Goal: Task Accomplishment & Management: Manage account settings

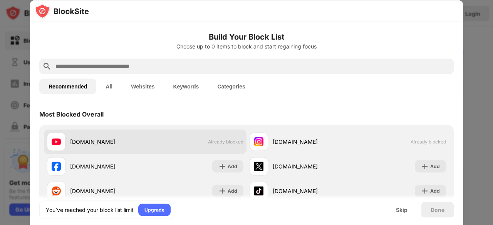
click at [222, 139] on span "Already blocked" at bounding box center [225, 142] width 35 height 6
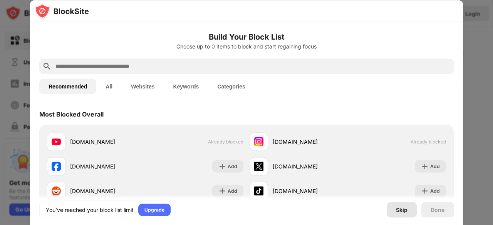
click at [400, 211] on div "Skip" at bounding box center [402, 210] width 12 height 6
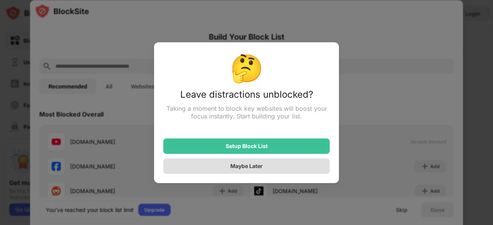
click at [249, 166] on div "Maybe Later" at bounding box center [246, 166] width 32 height 7
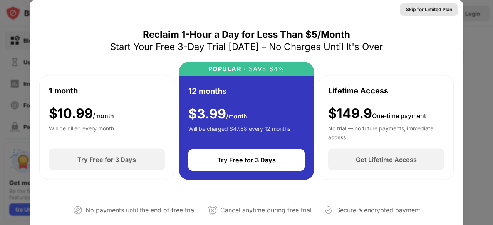
click at [420, 10] on div "Skip for Limited Plan" at bounding box center [429, 9] width 46 height 8
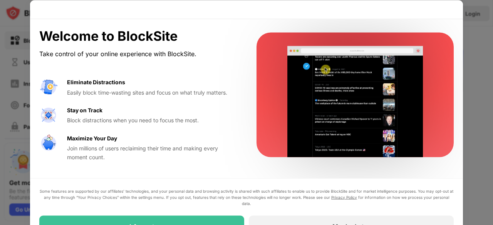
click at [468, 110] on div at bounding box center [246, 112] width 493 height 225
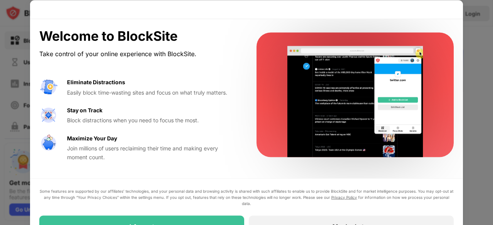
drag, startPoint x: 492, startPoint y: 109, endPoint x: 489, endPoint y: 146, distance: 37.8
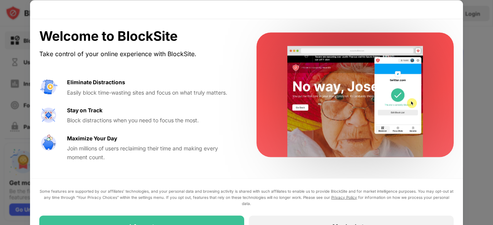
click at [489, 146] on div at bounding box center [246, 112] width 493 height 225
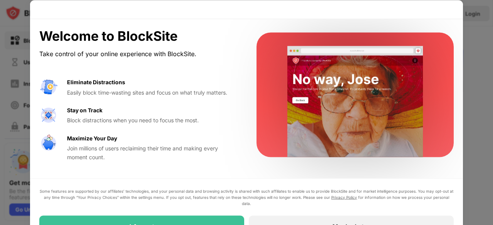
click at [470, 66] on div at bounding box center [246, 112] width 493 height 225
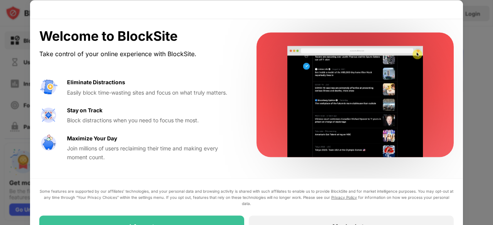
click at [470, 66] on div at bounding box center [246, 112] width 493 height 225
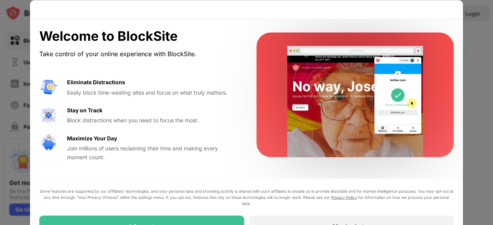
click at [470, 66] on div at bounding box center [246, 112] width 493 height 225
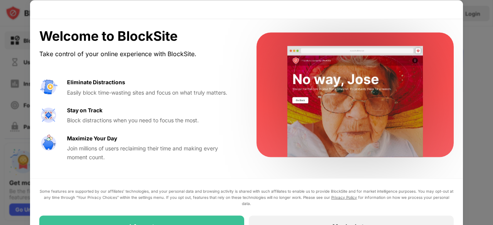
click at [470, 66] on div at bounding box center [246, 112] width 493 height 225
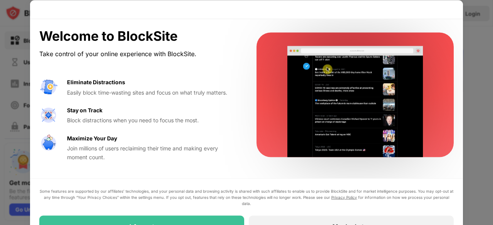
click at [470, 66] on div at bounding box center [246, 112] width 493 height 225
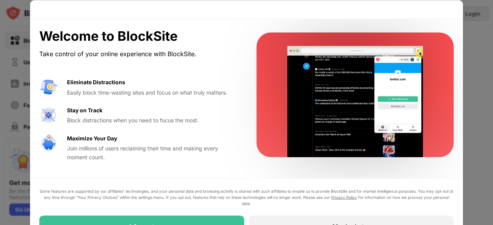
click at [470, 66] on div at bounding box center [246, 112] width 493 height 225
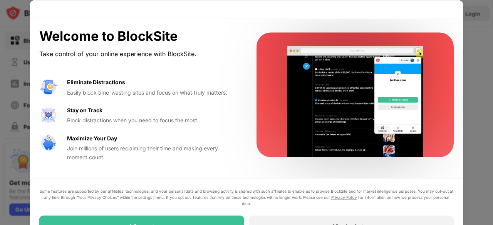
click at [470, 66] on div at bounding box center [246, 112] width 493 height 225
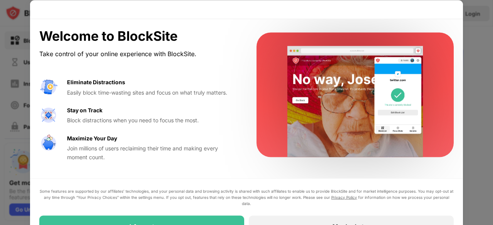
click at [8, 106] on div at bounding box center [246, 112] width 493 height 225
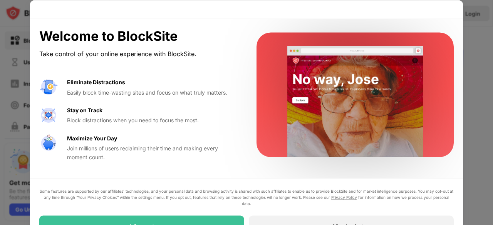
click at [8, 106] on div at bounding box center [246, 112] width 493 height 225
drag, startPoint x: 489, startPoint y: 55, endPoint x: 489, endPoint y: 83, distance: 28.5
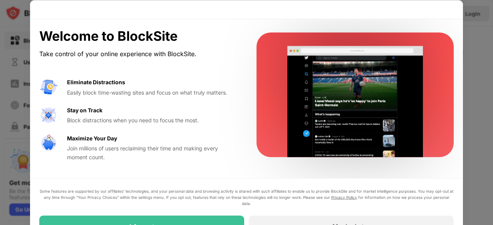
click at [489, 83] on div at bounding box center [246, 112] width 493 height 225
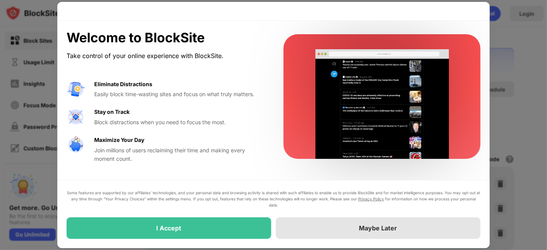
click at [329, 225] on div "Maybe Later" at bounding box center [378, 228] width 205 height 22
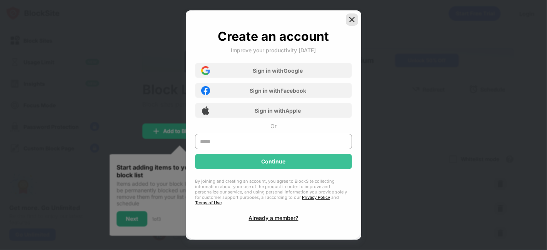
click at [351, 23] on img at bounding box center [352, 20] width 8 height 8
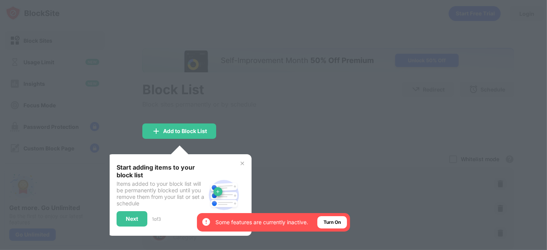
click at [296, 118] on div at bounding box center [273, 125] width 547 height 250
click at [240, 163] on img at bounding box center [242, 164] width 6 height 6
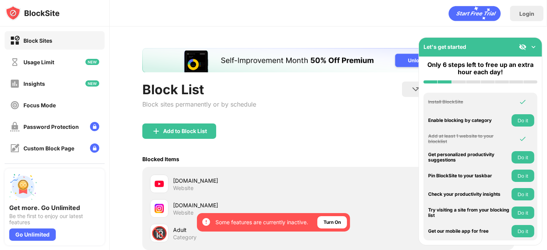
scroll to position [87, 0]
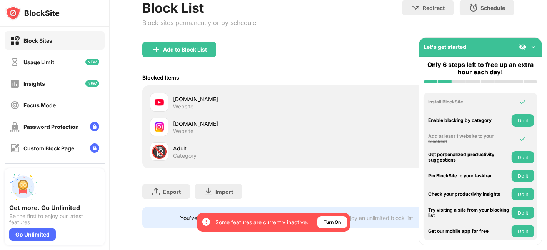
click at [492, 45] on img at bounding box center [534, 47] width 8 height 8
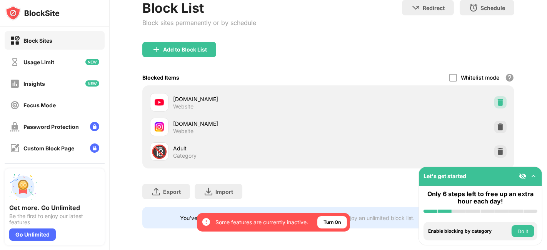
click at [492, 99] on img at bounding box center [501, 103] width 8 height 8
